Goal: Information Seeking & Learning: Learn about a topic

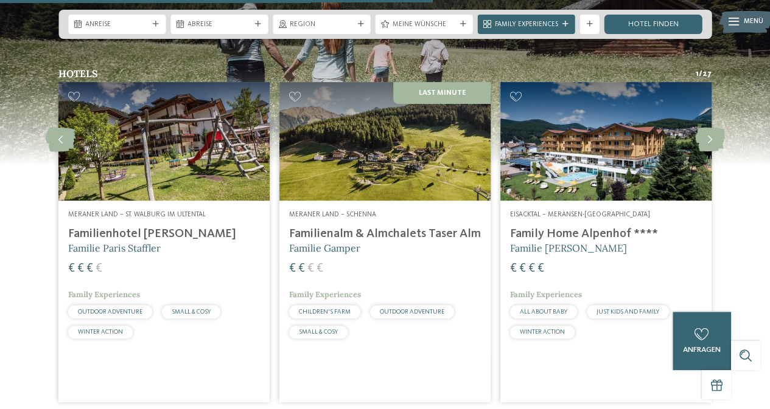
scroll to position [2464, 0]
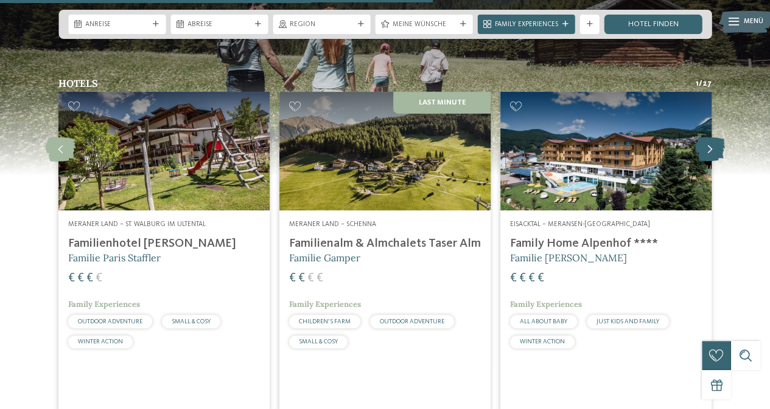
click at [710, 137] on icon at bounding box center [710, 149] width 30 height 24
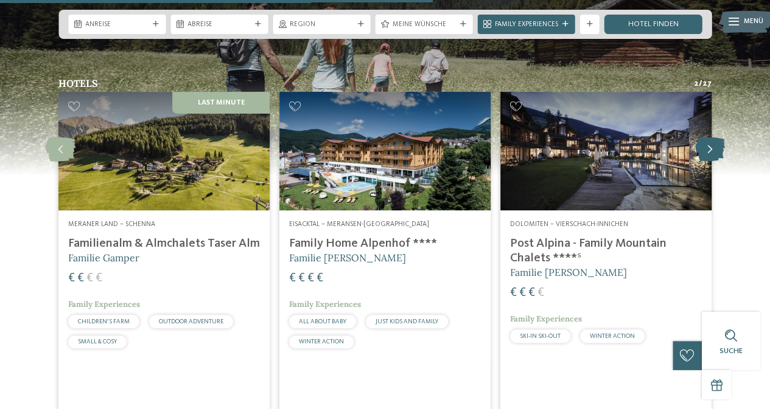
click at [711, 137] on icon at bounding box center [710, 149] width 30 height 24
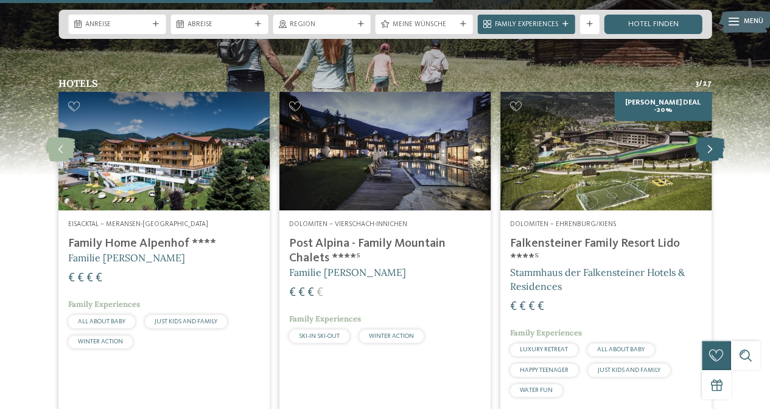
click at [711, 137] on icon at bounding box center [710, 149] width 30 height 24
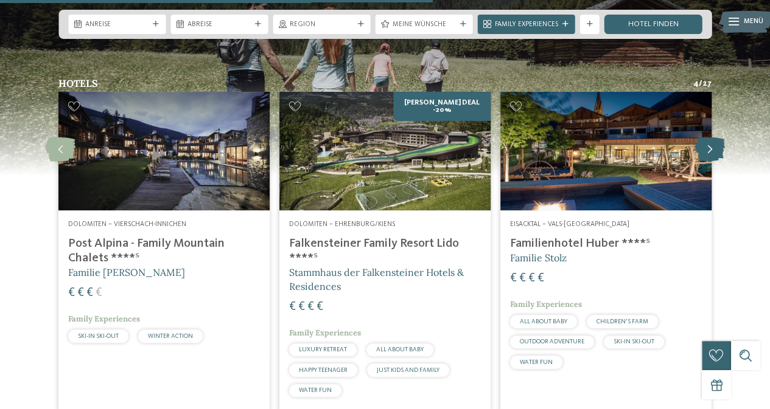
click at [711, 137] on icon at bounding box center [710, 149] width 30 height 24
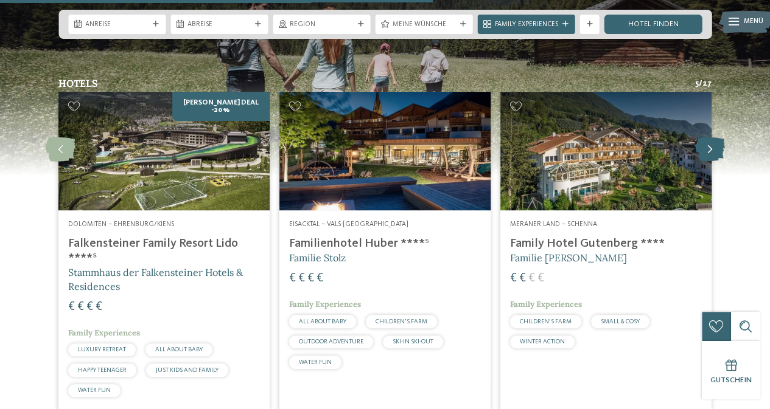
click at [711, 137] on icon at bounding box center [710, 149] width 30 height 24
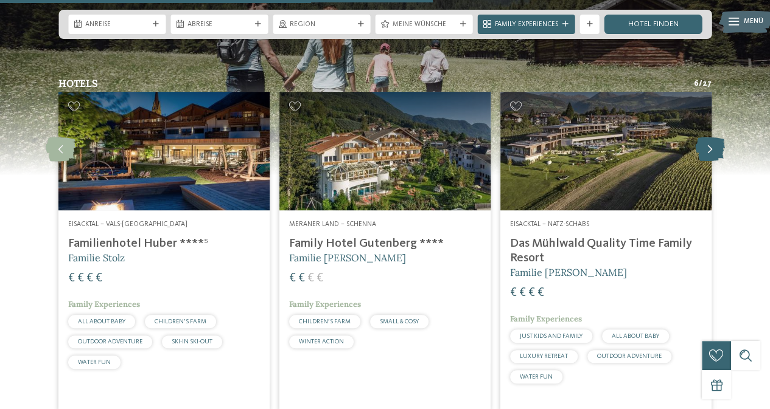
click at [711, 137] on icon at bounding box center [710, 149] width 30 height 24
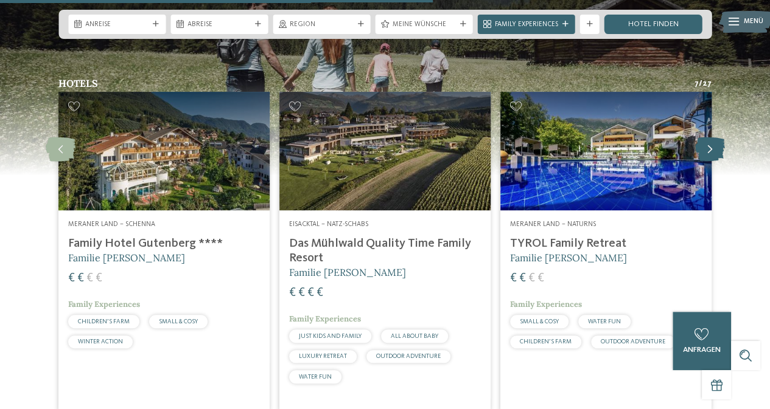
click at [711, 137] on icon at bounding box center [710, 149] width 30 height 24
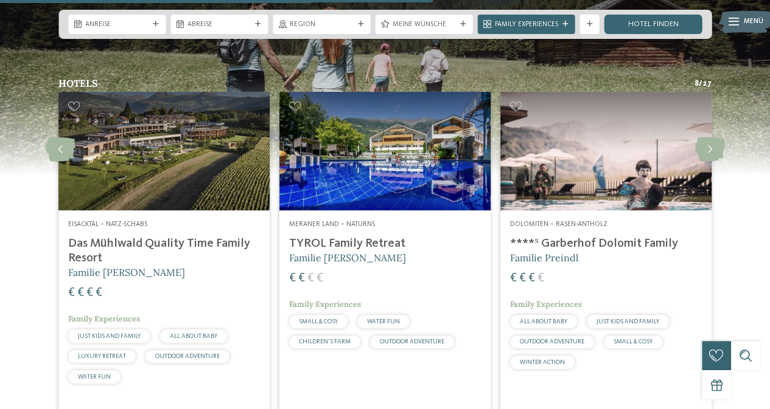
click at [603, 237] on h4 "****ˢ Garberhof Dolomit Family" at bounding box center [606, 244] width 192 height 15
click at [709, 137] on icon at bounding box center [710, 149] width 30 height 24
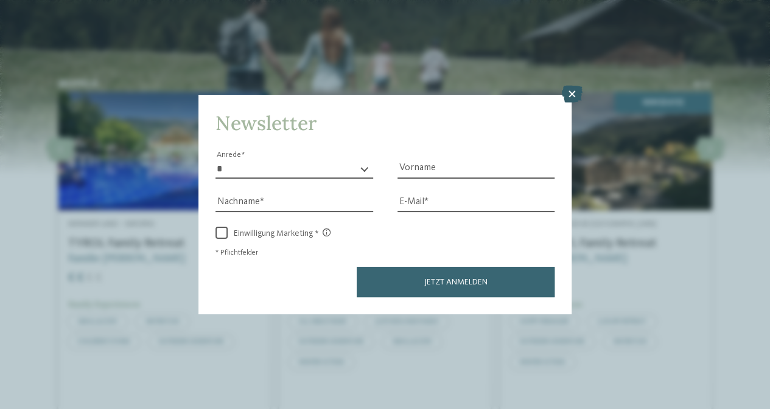
click at [577, 91] on icon at bounding box center [571, 94] width 21 height 17
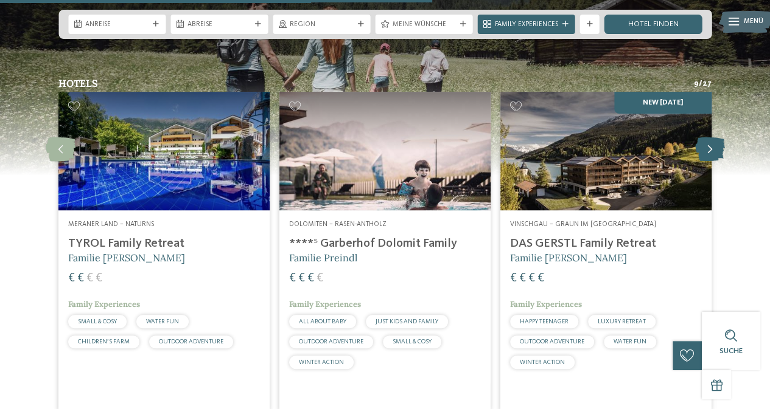
click at [709, 137] on icon at bounding box center [710, 149] width 30 height 24
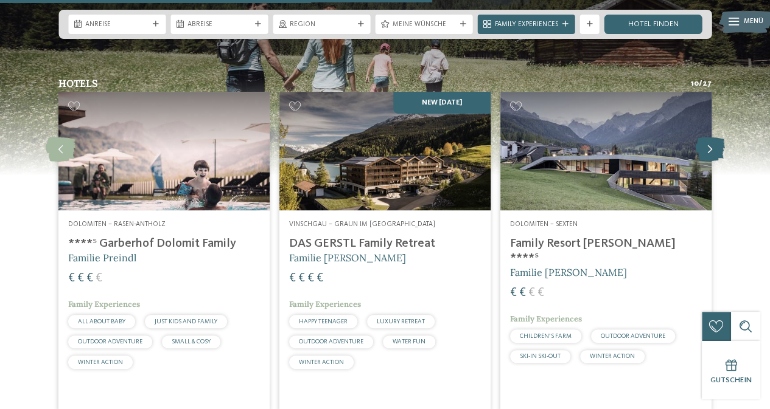
click at [709, 137] on icon at bounding box center [710, 149] width 30 height 24
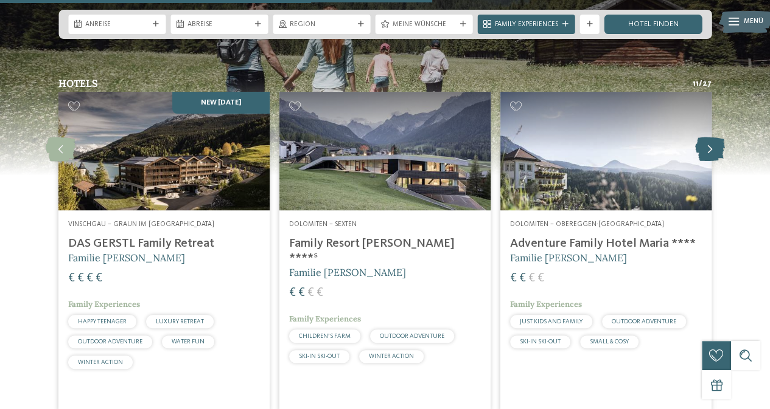
click at [709, 137] on icon at bounding box center [710, 149] width 30 height 24
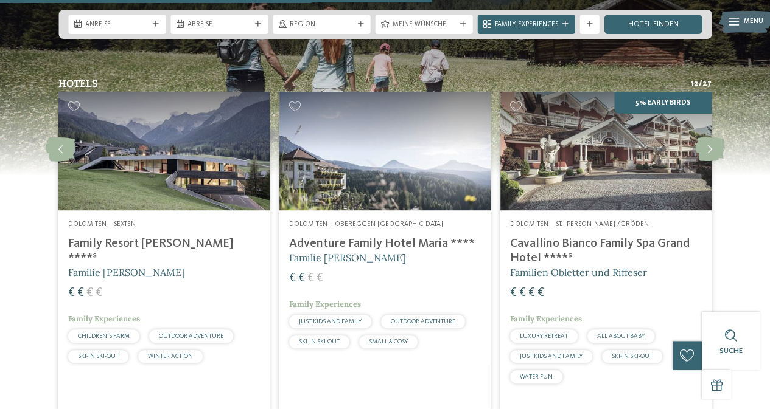
click at [637, 237] on h4 "Cavallino Bianco Family Spa Grand Hotel ****ˢ" at bounding box center [606, 251] width 192 height 29
click at [706, 137] on icon at bounding box center [710, 149] width 30 height 24
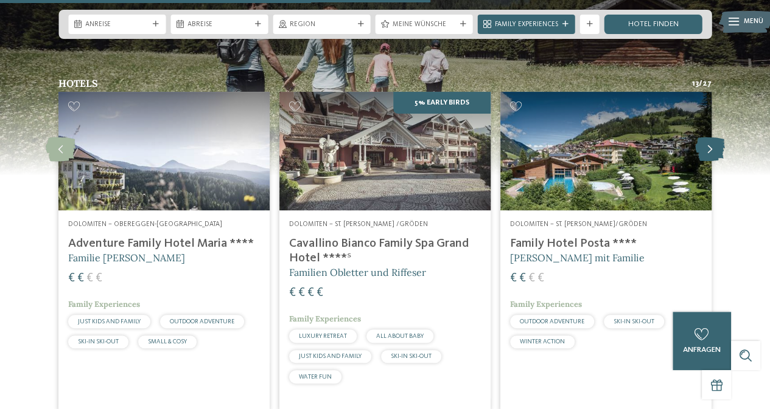
click at [706, 137] on icon at bounding box center [710, 149] width 30 height 24
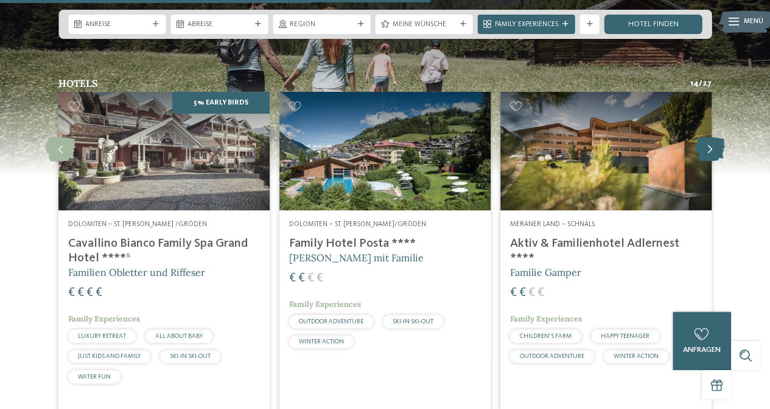
click at [706, 137] on icon at bounding box center [710, 149] width 30 height 24
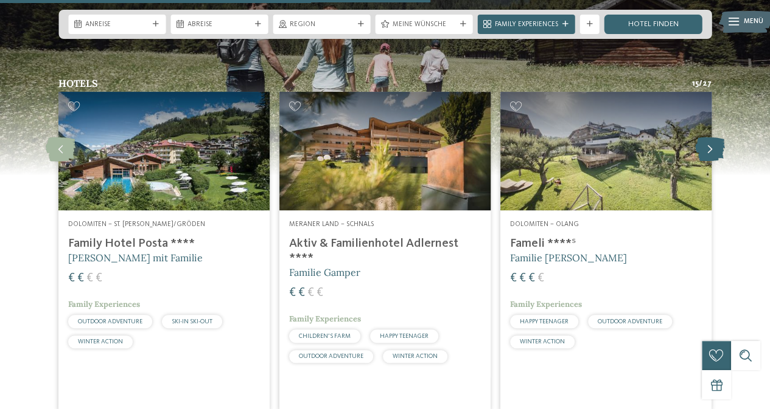
click at [706, 137] on icon at bounding box center [710, 149] width 30 height 24
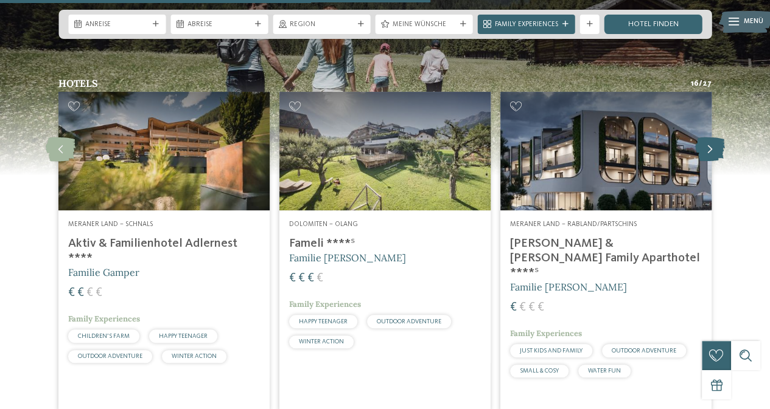
click at [706, 137] on icon at bounding box center [710, 149] width 30 height 24
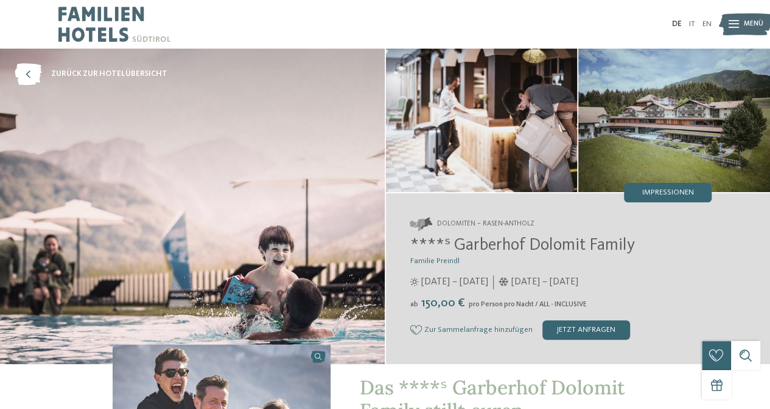
click at [665, 114] on img at bounding box center [674, 121] width 192 height 144
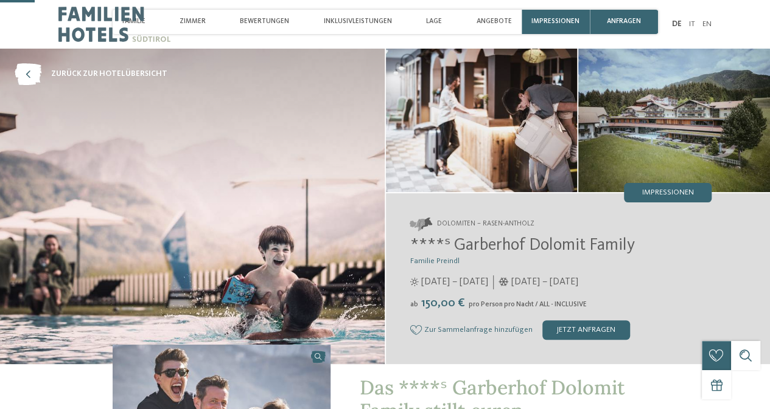
scroll to position [234, 0]
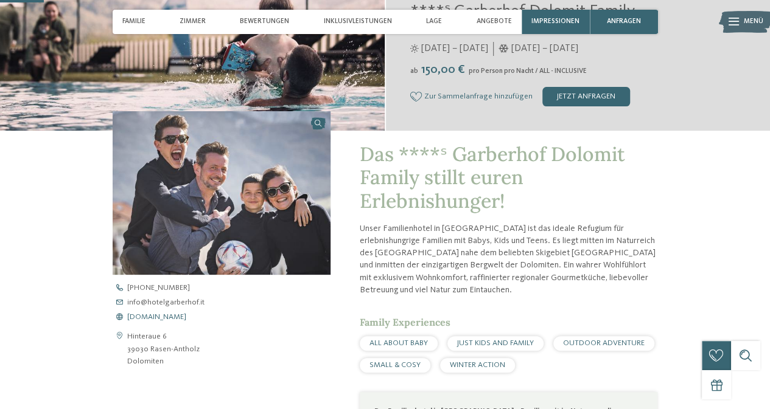
click at [162, 319] on span "www.hotelgarberhof.it" at bounding box center [156, 318] width 59 height 8
